Goal: Entertainment & Leisure: Browse casually

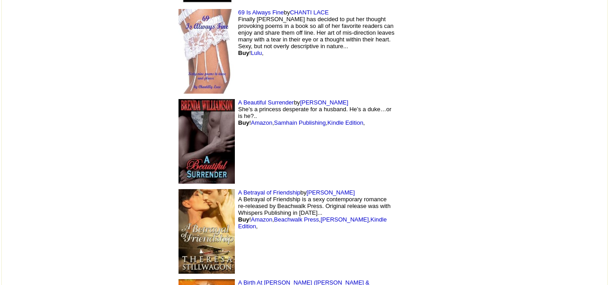
scroll to position [1561, 0]
